Goal: Task Accomplishment & Management: Manage account settings

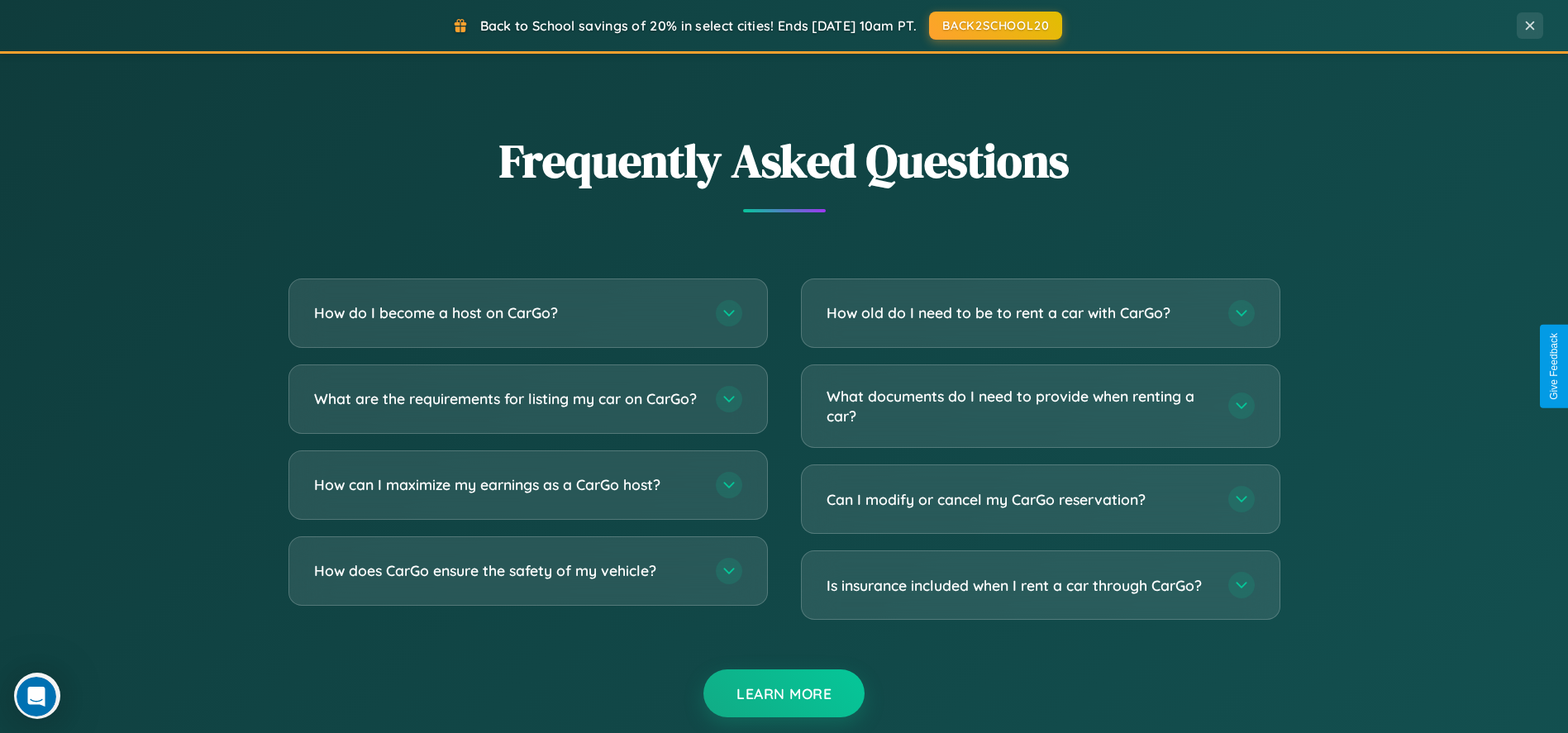
scroll to position [3176, 0]
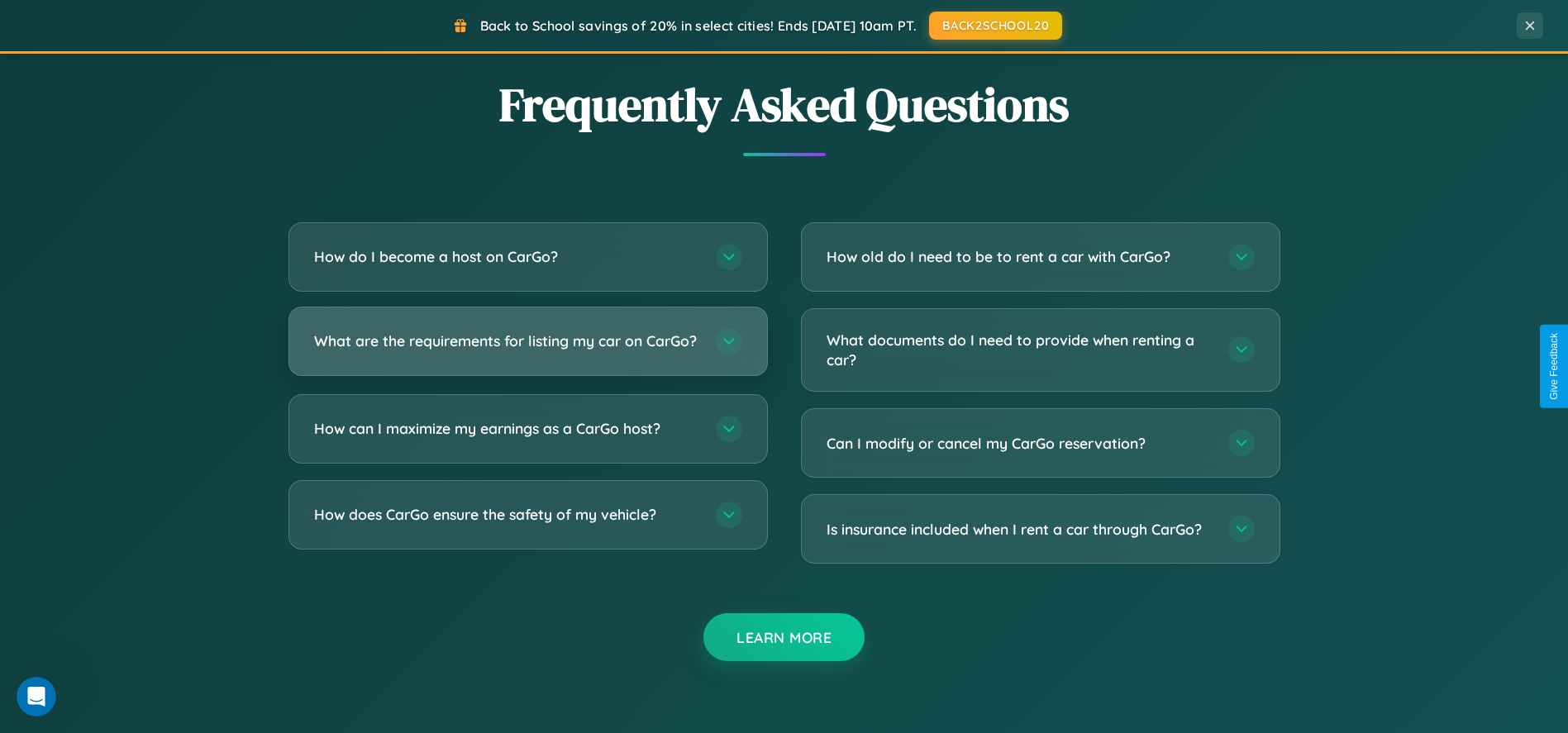
click at [527, 348] on h3 "What are the requirements for listing my car on CarGo?" at bounding box center [506, 341] width 385 height 21
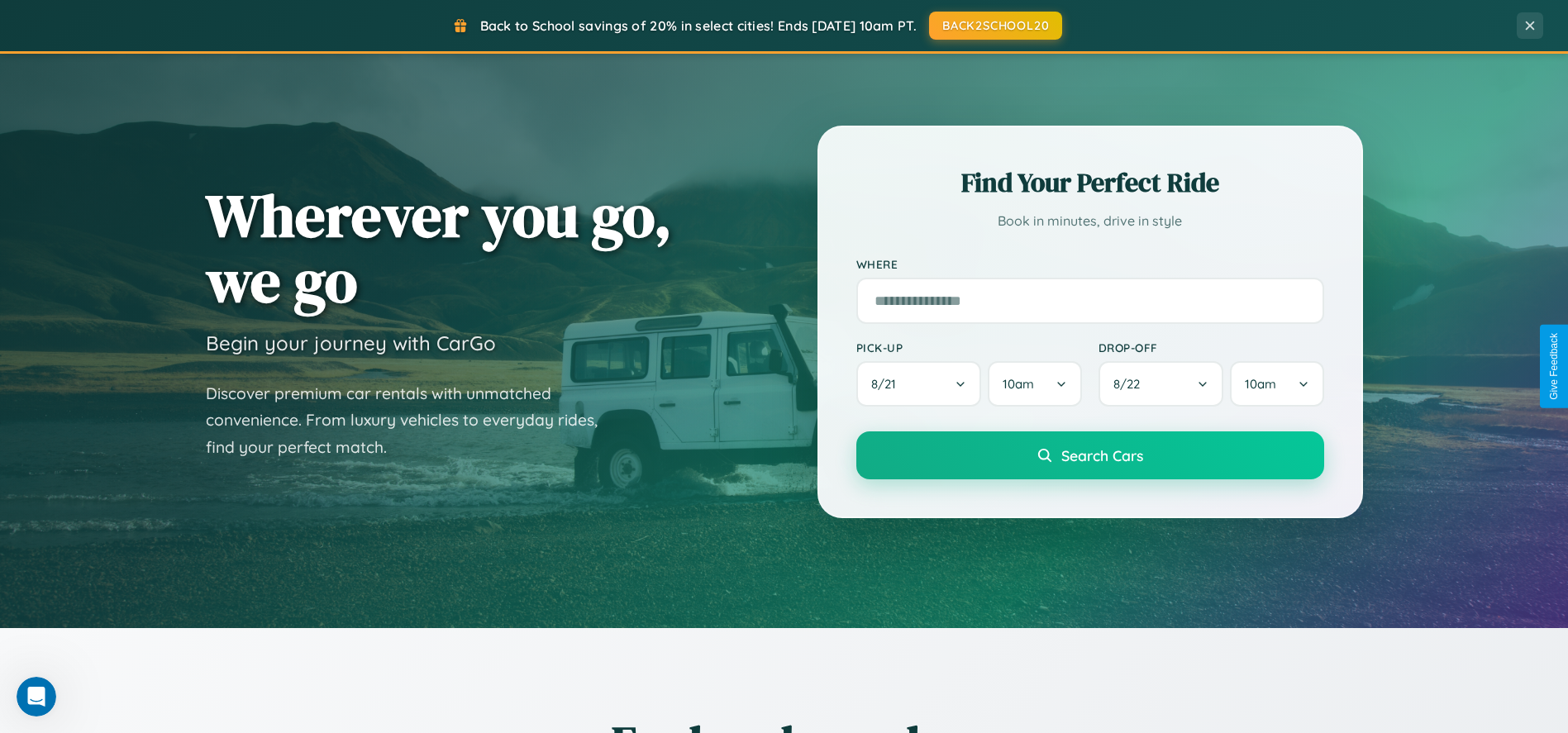
scroll to position [0, 0]
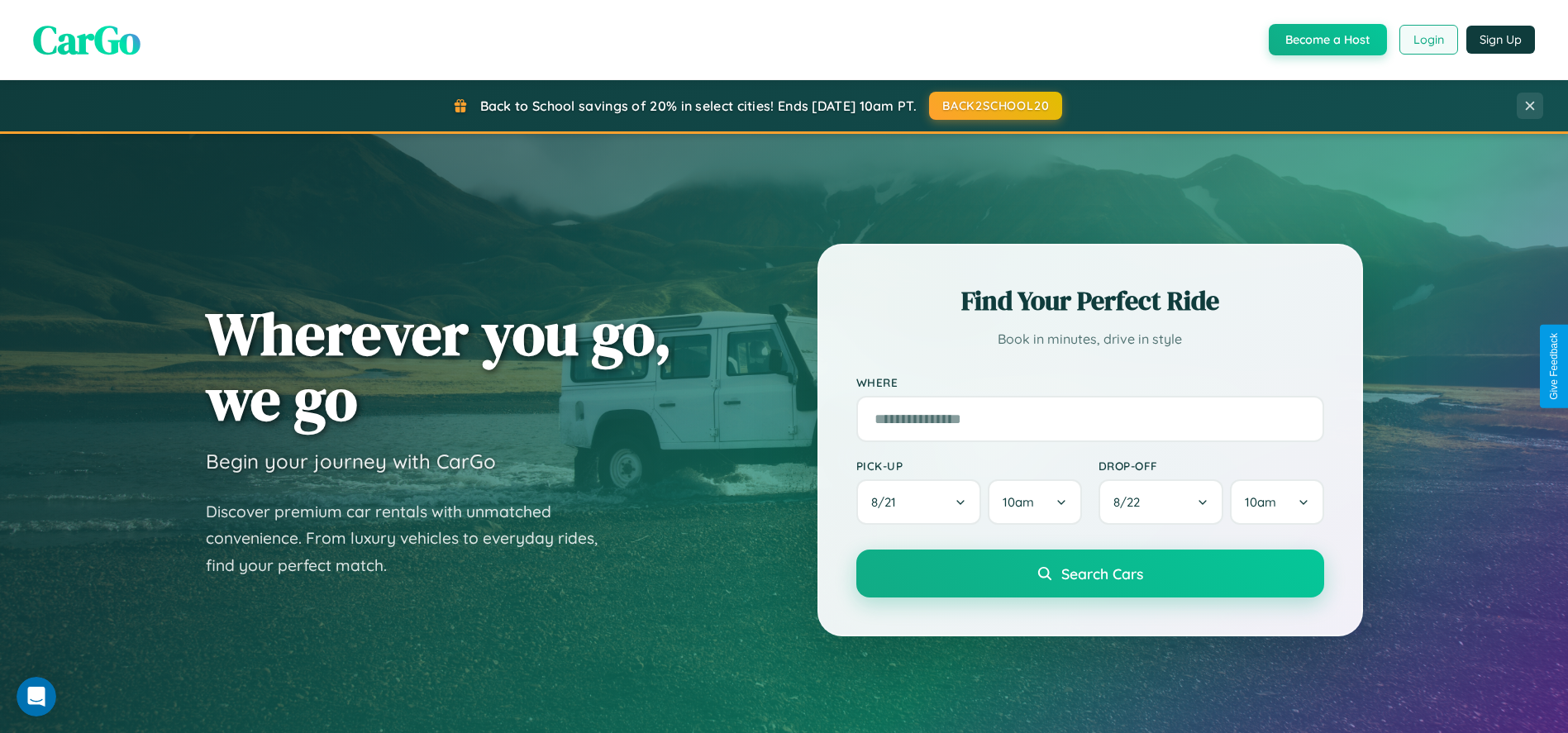
click at [1428, 39] on button "Login" at bounding box center [1429, 39] width 59 height 29
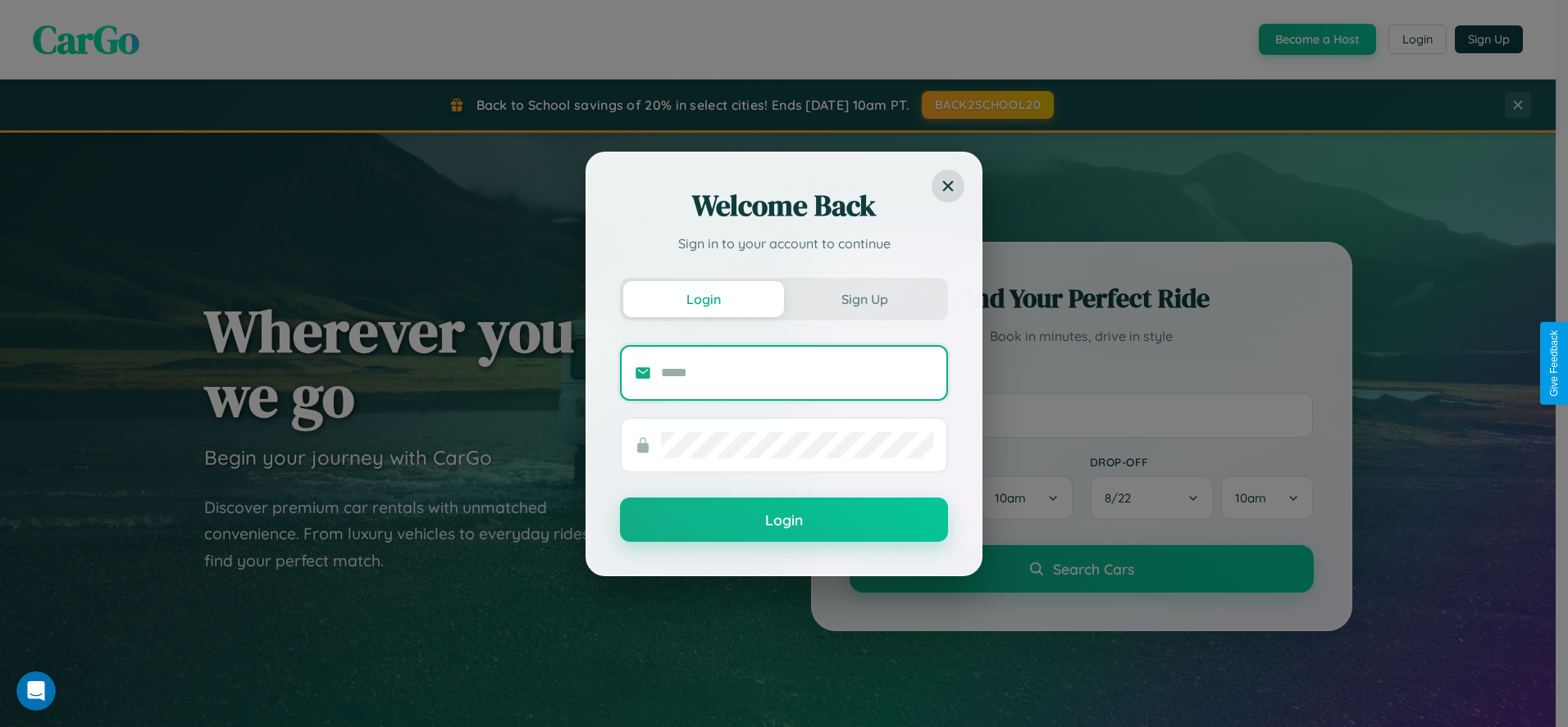
click at [797, 372] on input "text" at bounding box center [796, 373] width 272 height 26
type input "**********"
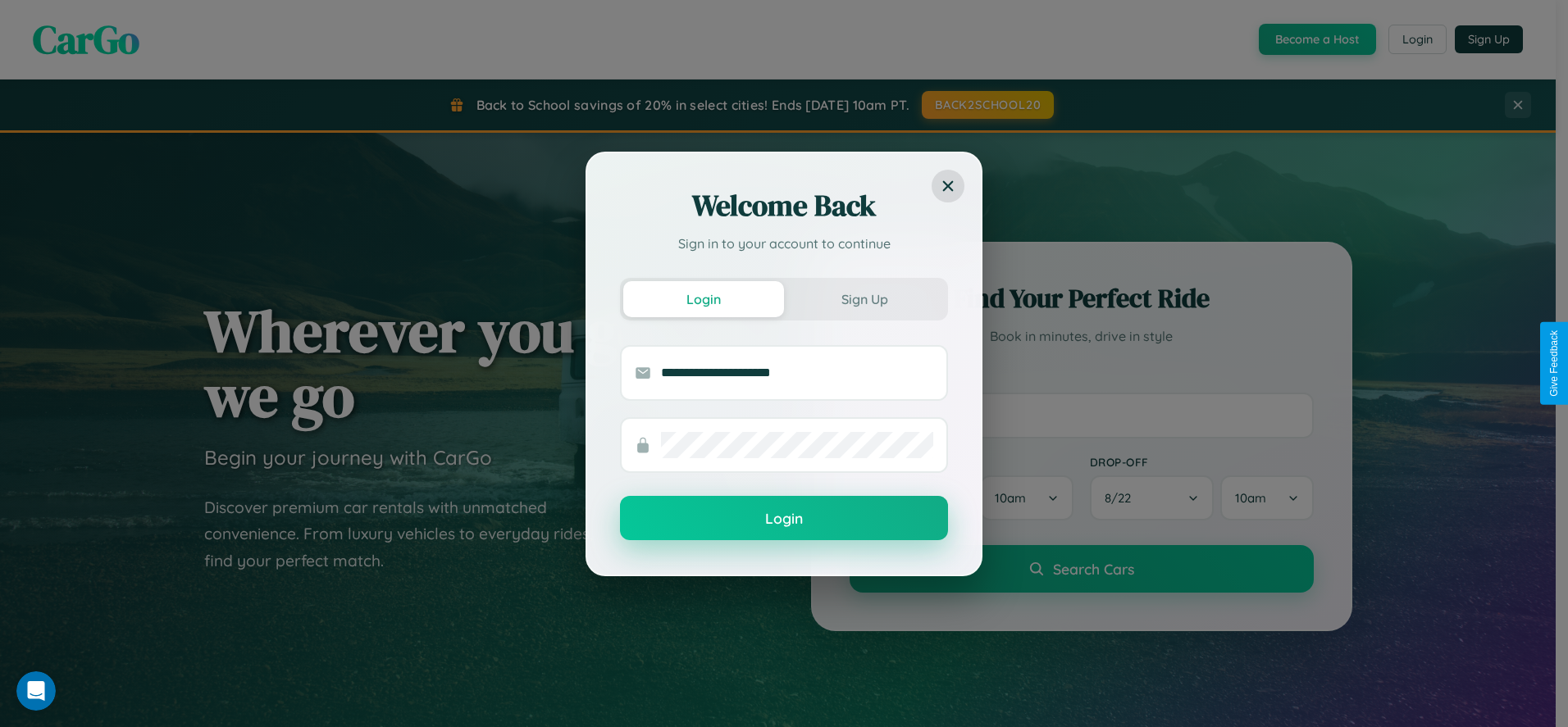
click at [784, 520] on button "Login" at bounding box center [784, 518] width 329 height 45
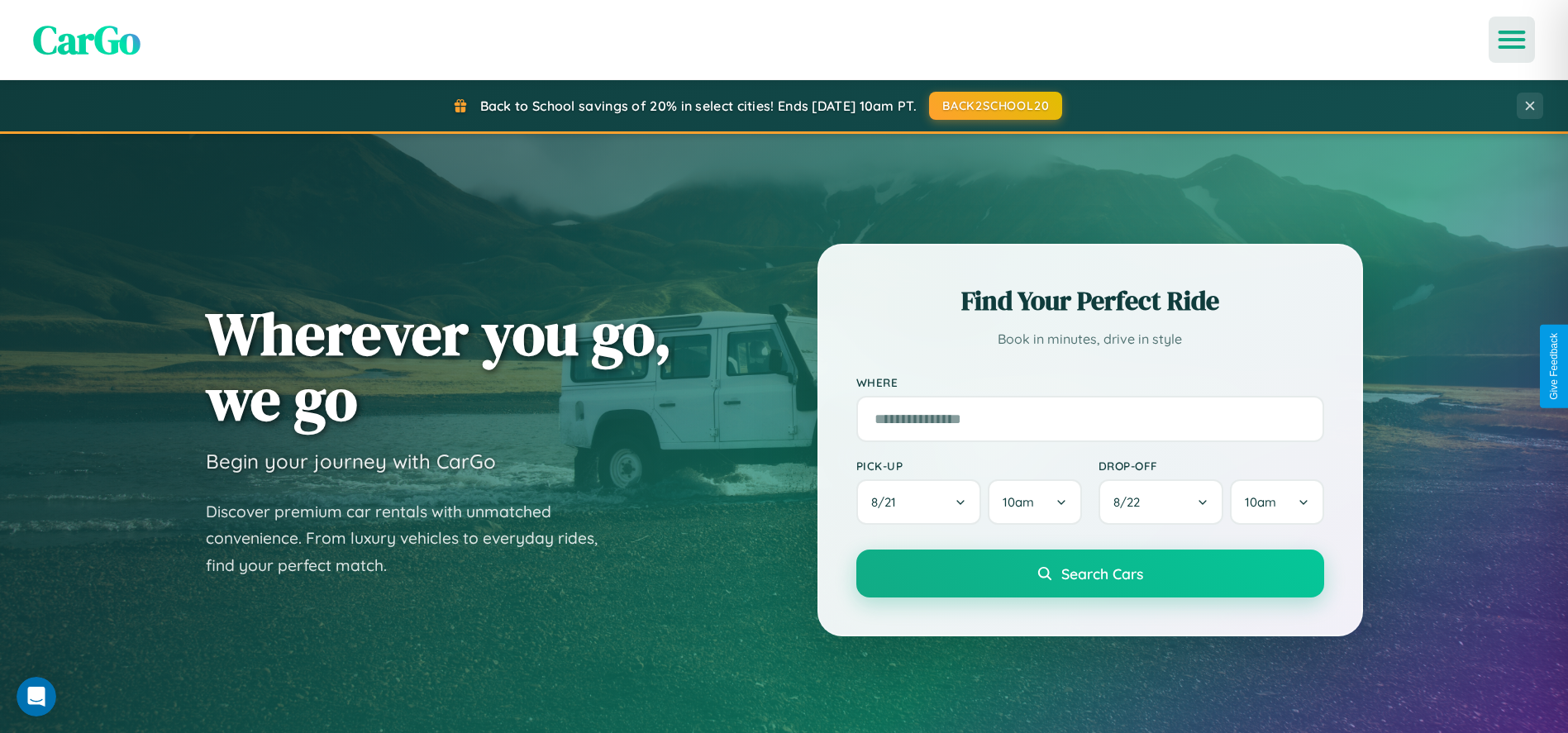
click at [1511, 39] on icon "Open menu" at bounding box center [1512, 39] width 24 height 15
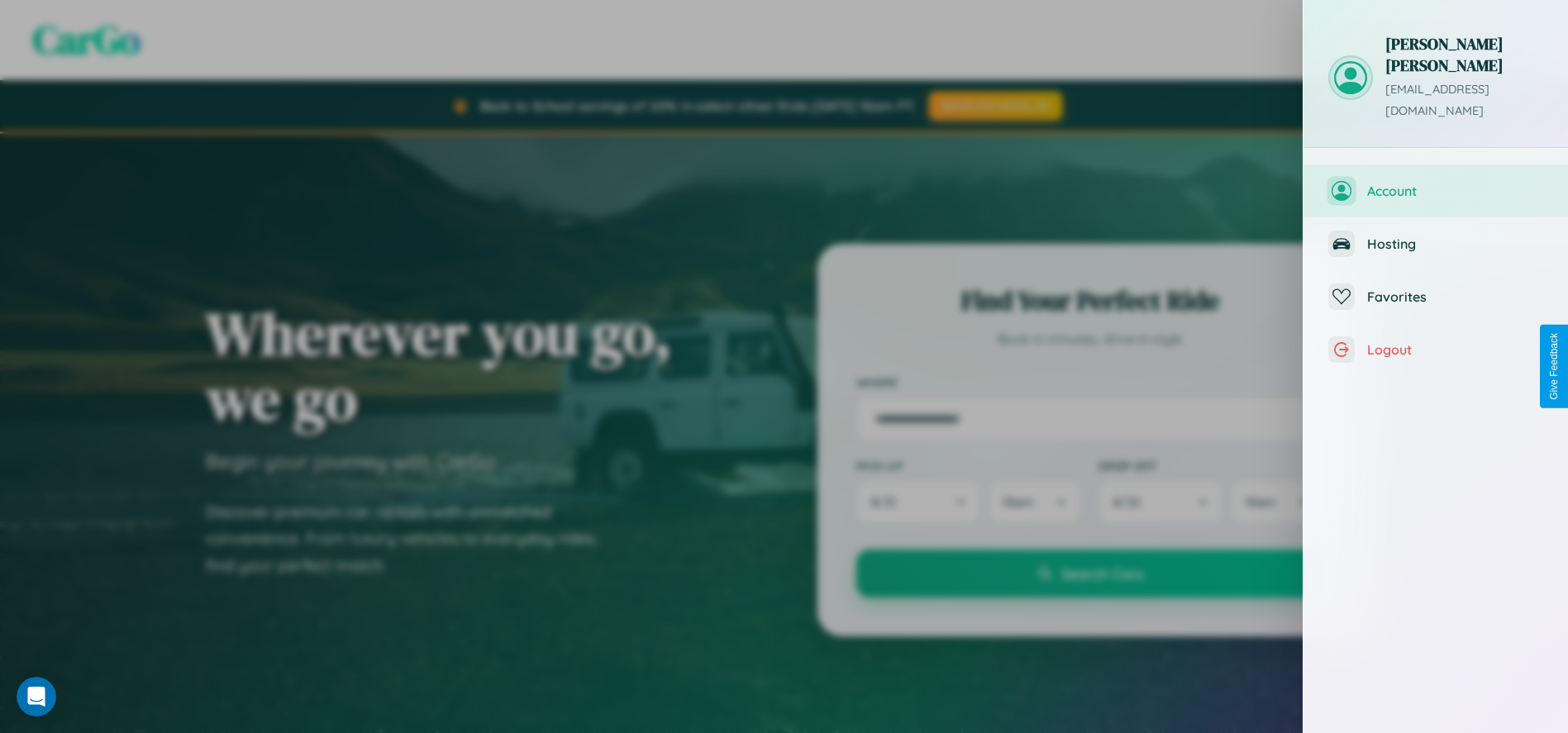
click at [1436, 183] on span "Account" at bounding box center [1455, 191] width 176 height 17
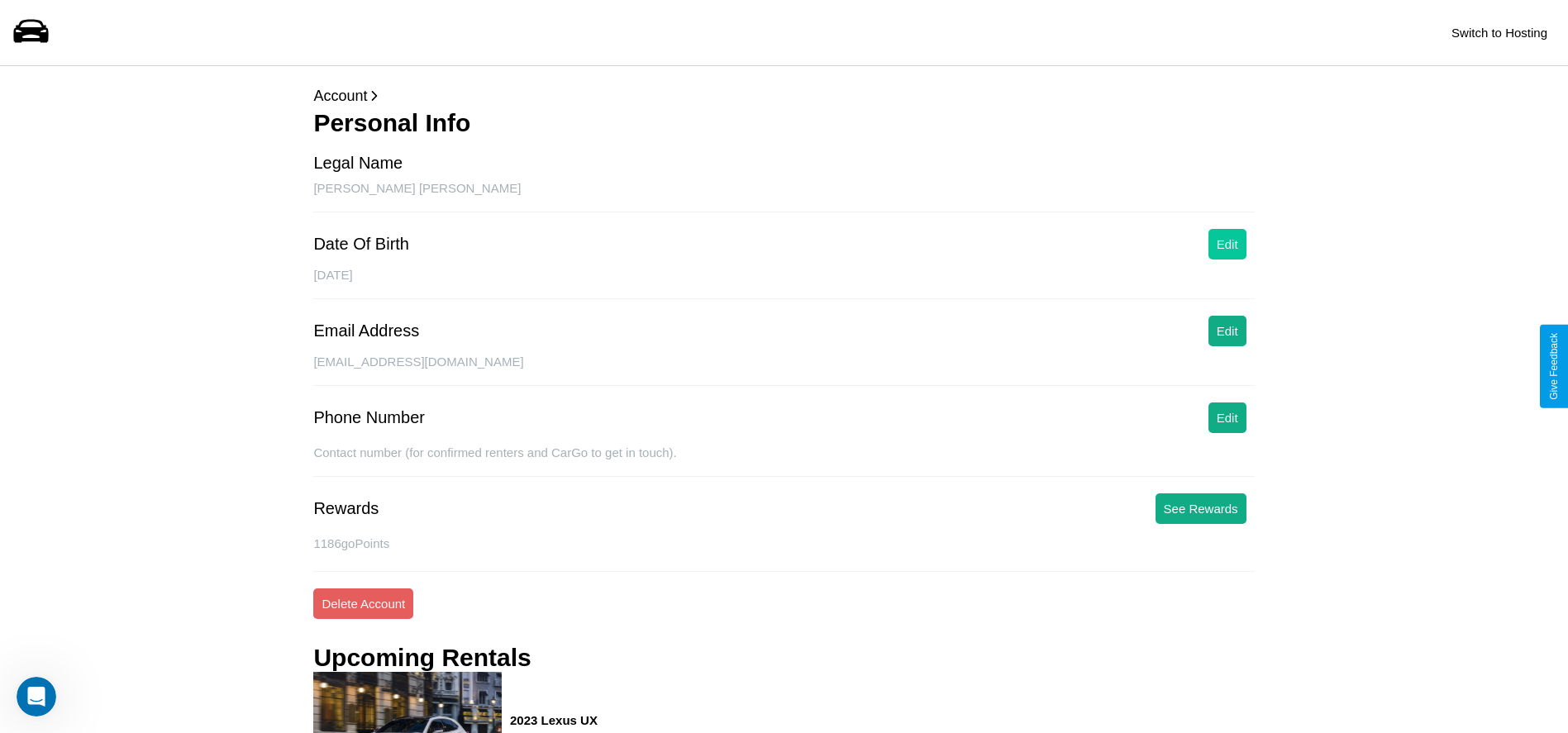
click at [1227, 244] on button "Edit" at bounding box center [1227, 244] width 38 height 30
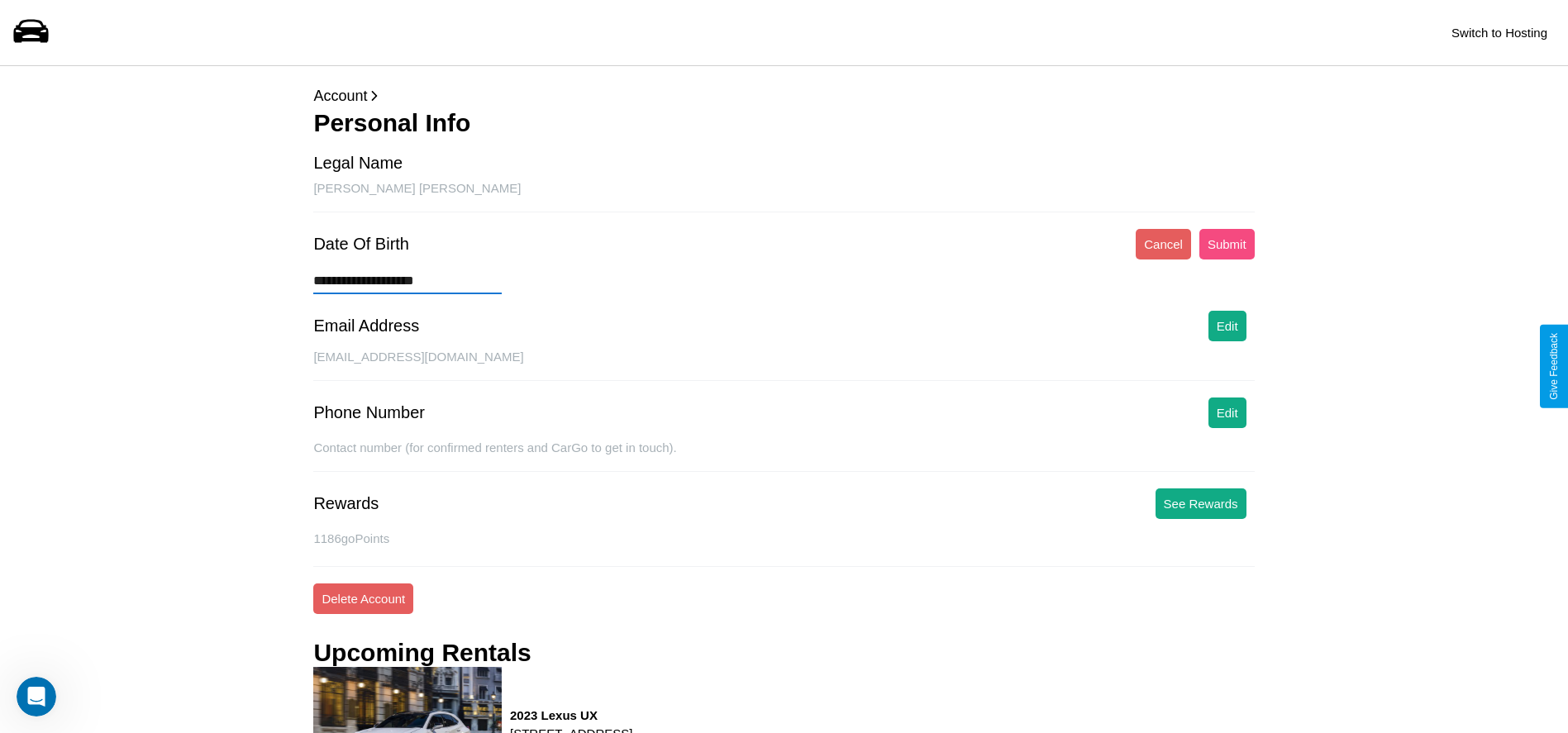
type input "**********"
click at [1227, 244] on button "Submit" at bounding box center [1227, 244] width 55 height 30
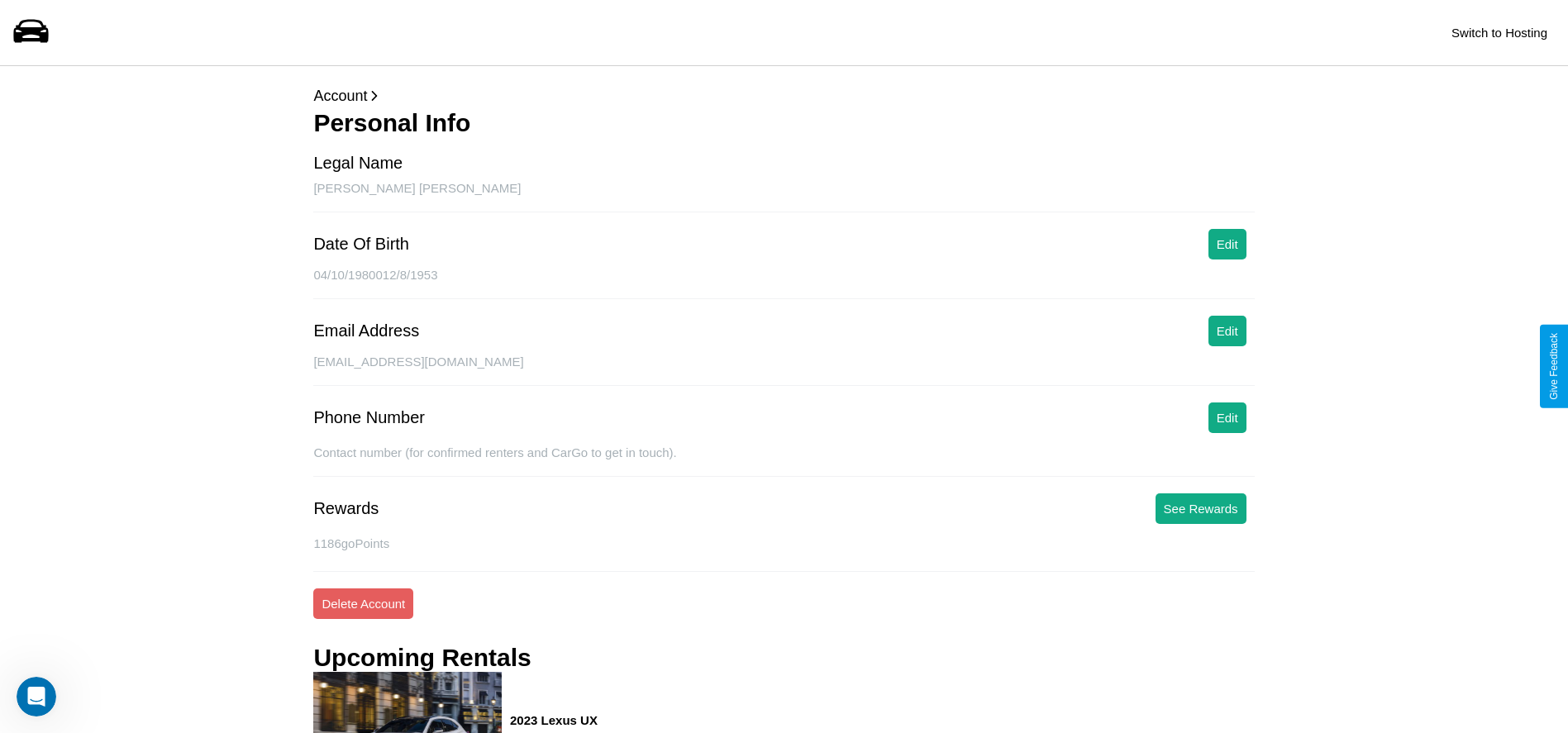
scroll to position [565, 0]
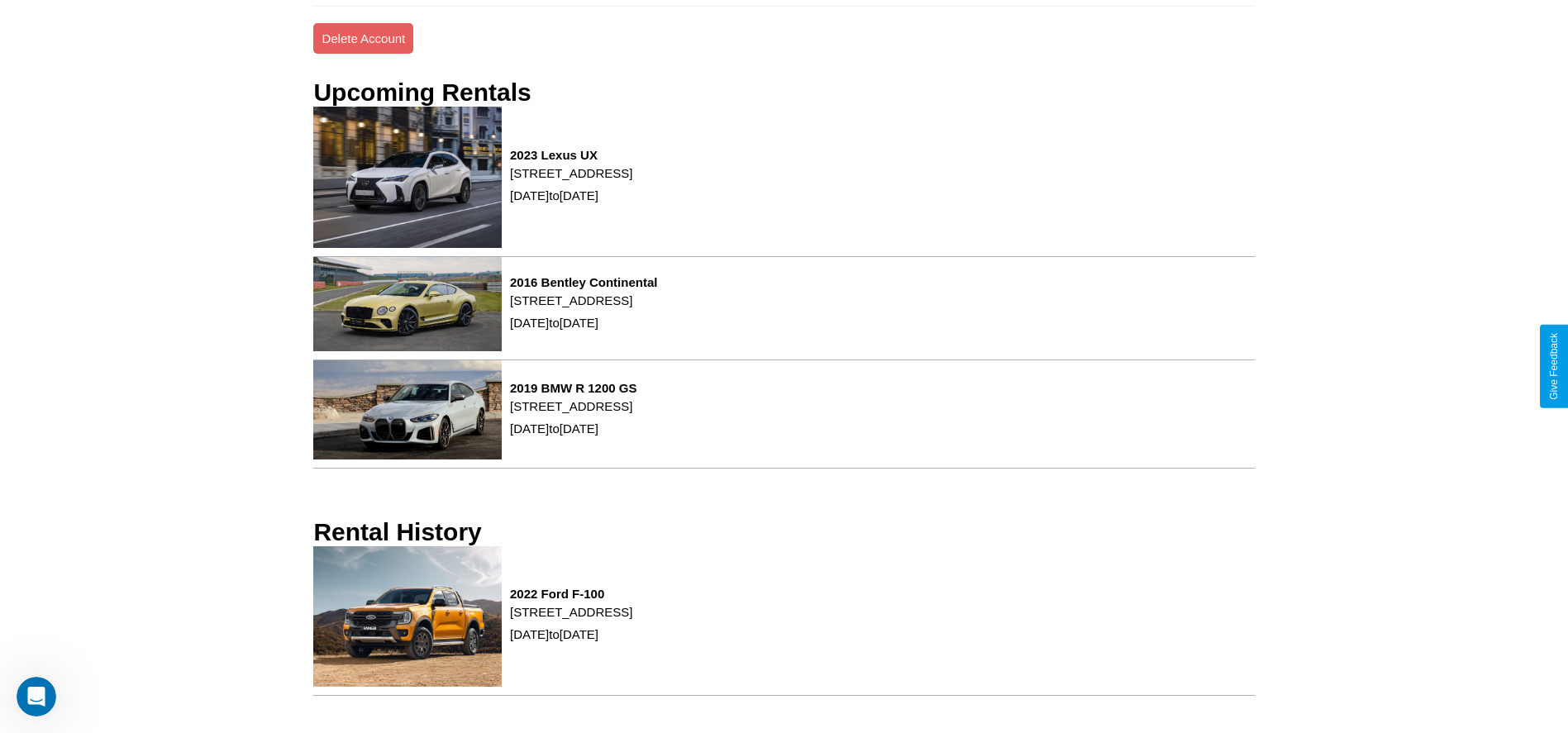
click at [783, 621] on div "2022 Ford F-100 [STREET_ADDRESS] [DATE] to [DATE]" at bounding box center [784, 621] width 941 height 150
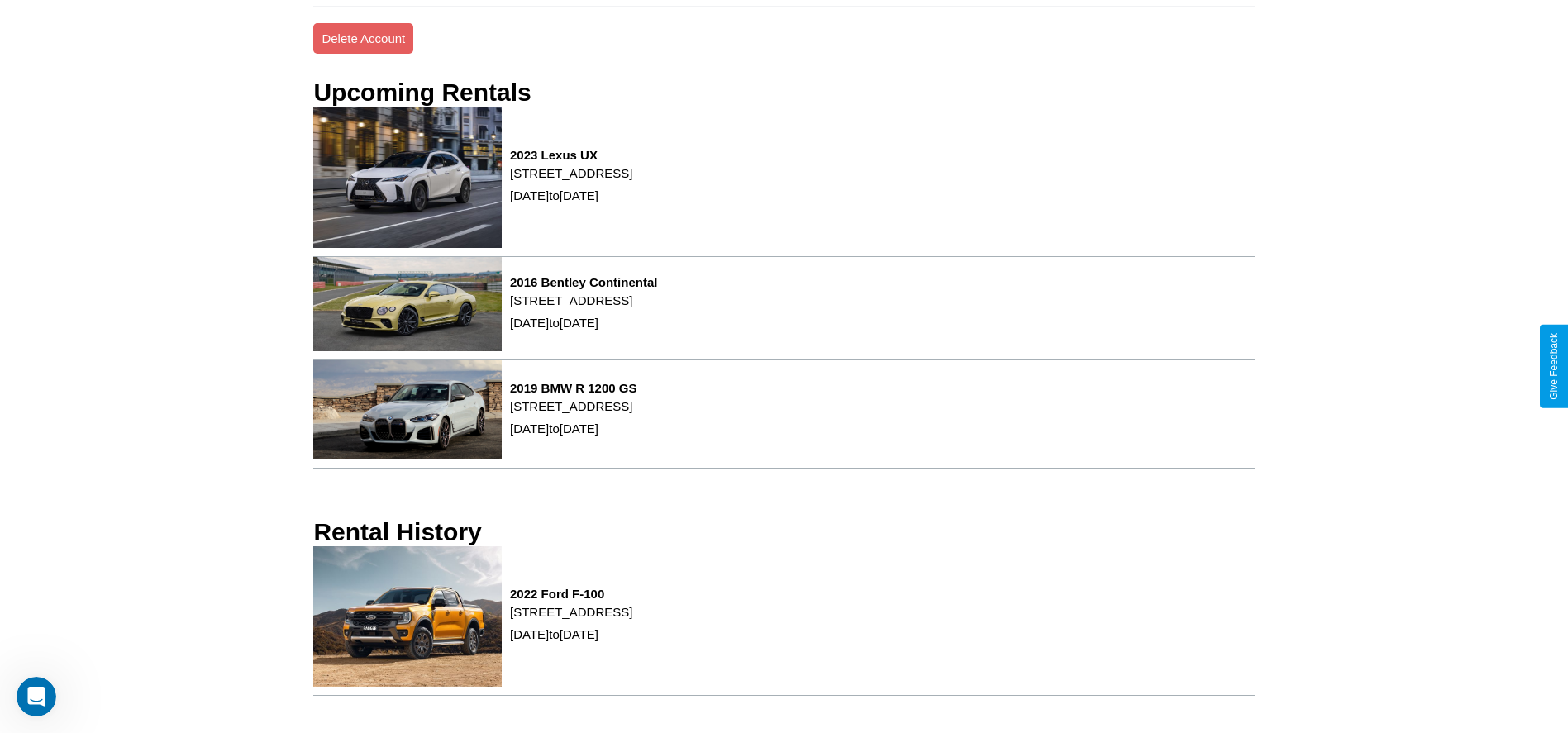
click at [783, 621] on div "2022 Ford F-100 [STREET_ADDRESS] [DATE] to [DATE]" at bounding box center [784, 621] width 941 height 150
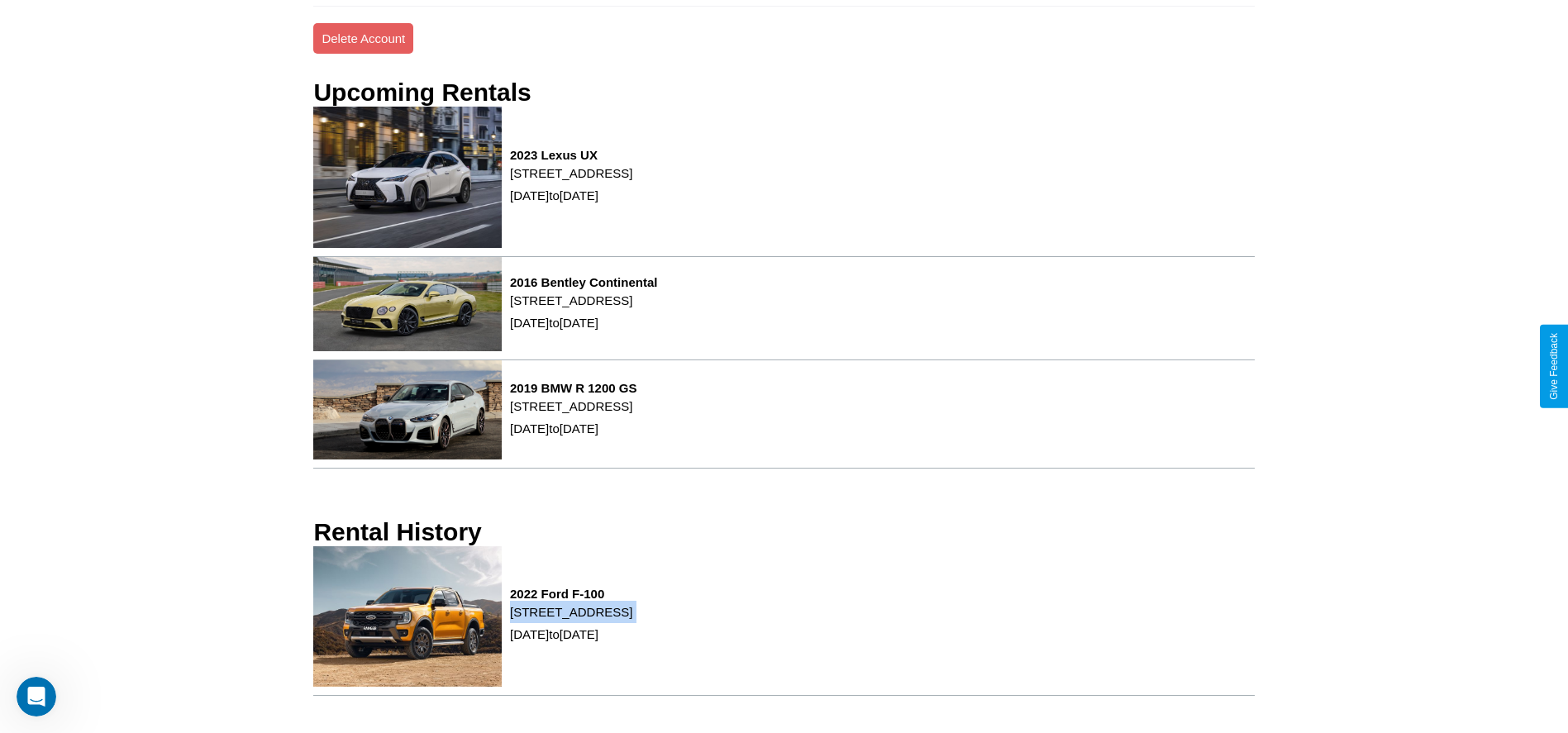
click at [783, 621] on div "2022 Ford F-100 [STREET_ADDRESS] [DATE] to [DATE]" at bounding box center [784, 621] width 941 height 150
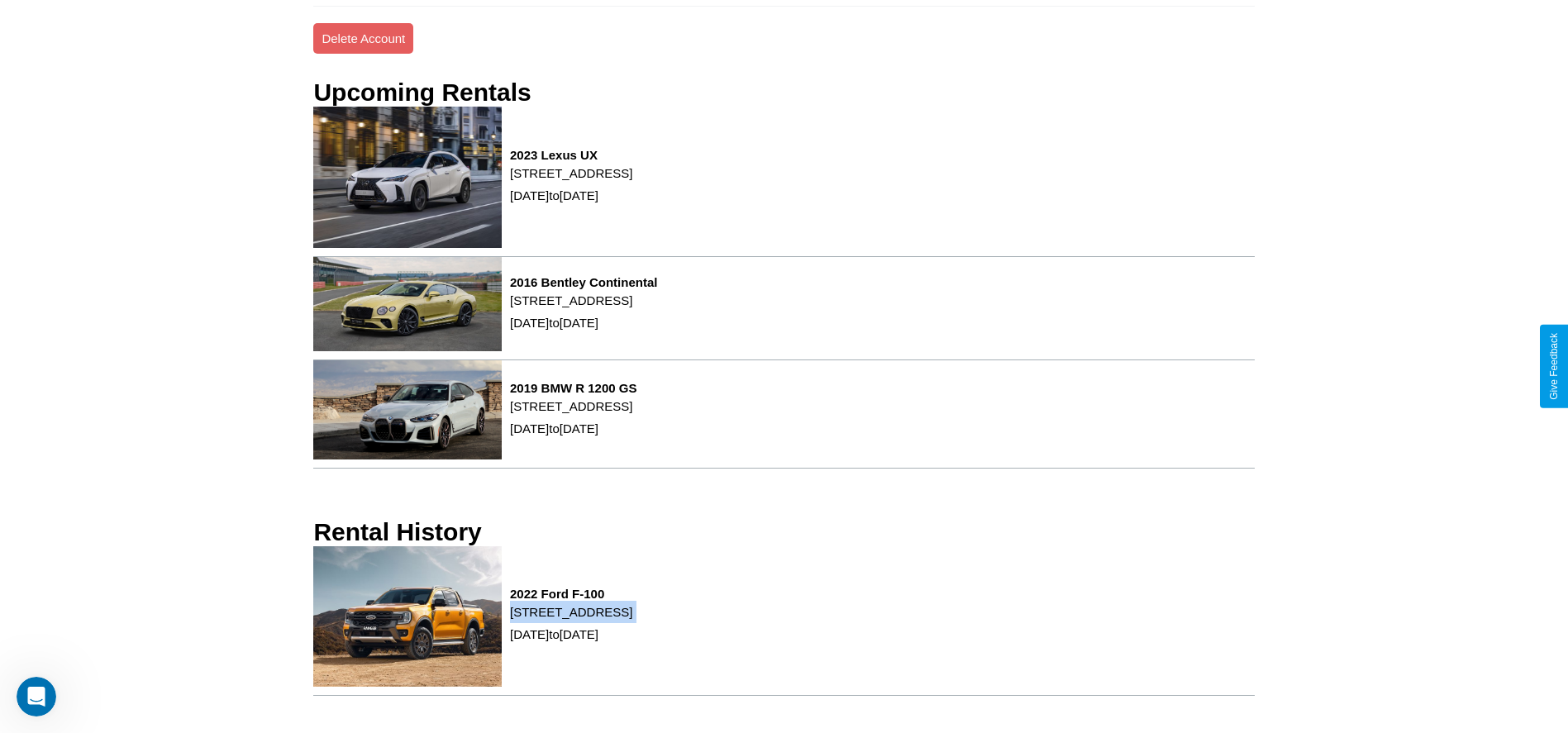
click at [783, 621] on div "2022 Ford F-100 [STREET_ADDRESS] [DATE] to [DATE]" at bounding box center [784, 621] width 941 height 150
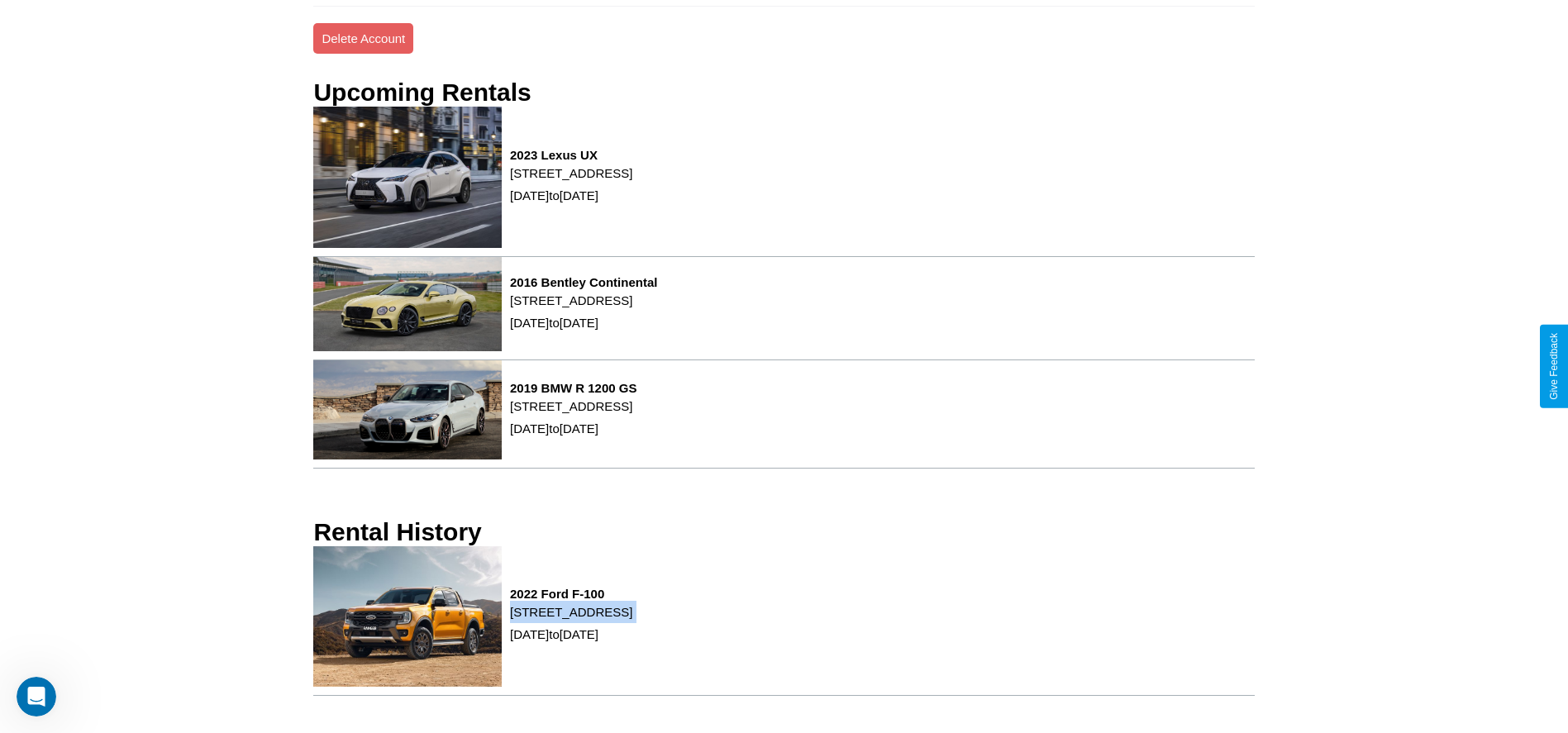
click at [783, 621] on div "2022 Ford F-100 [STREET_ADDRESS] [DATE] to [DATE]" at bounding box center [784, 621] width 941 height 150
